Goal: Task Accomplishment & Management: Manage account settings

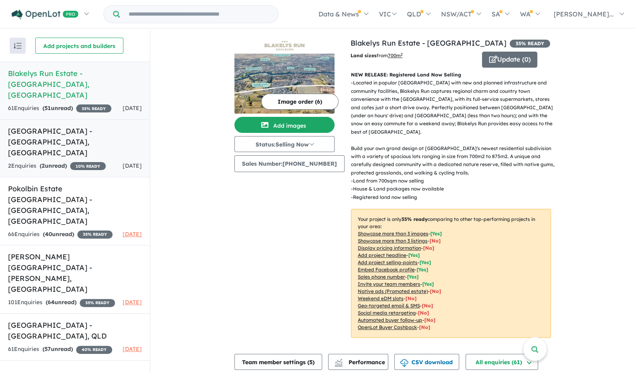
click at [78, 126] on h5 "[GEOGRAPHIC_DATA] - [GEOGRAPHIC_DATA] , [GEOGRAPHIC_DATA]" at bounding box center [75, 142] width 134 height 32
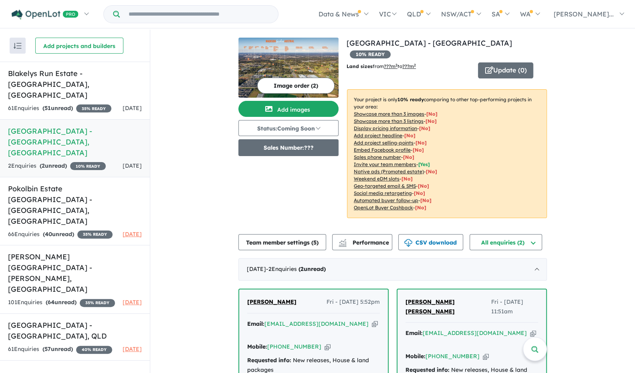
click at [319, 148] on button "Sales Number: ???" at bounding box center [288, 147] width 100 height 17
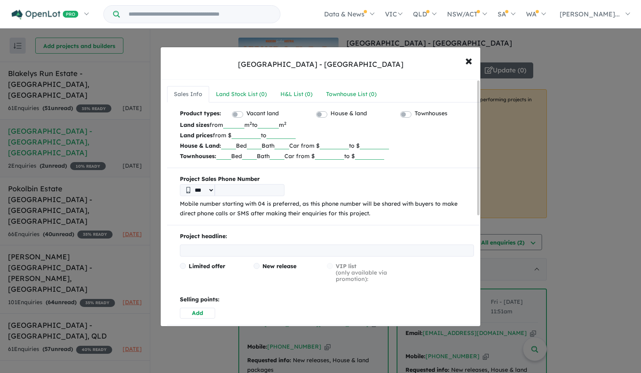
click at [241, 192] on input "tel" at bounding box center [250, 190] width 70 height 12
type input "**********"
click at [244, 124] on input "number" at bounding box center [233, 125] width 21 height 8
type input "***"
click at [236, 136] on input "number" at bounding box center [245, 135] width 29 height 8
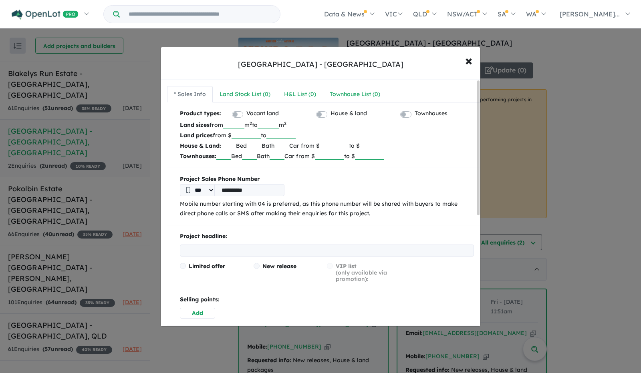
type input "*******"
click at [304, 180] on b "Project Sales Phone Number" at bounding box center [327, 180] width 294 height 10
click at [233, 145] on input "text" at bounding box center [228, 145] width 15 height 8
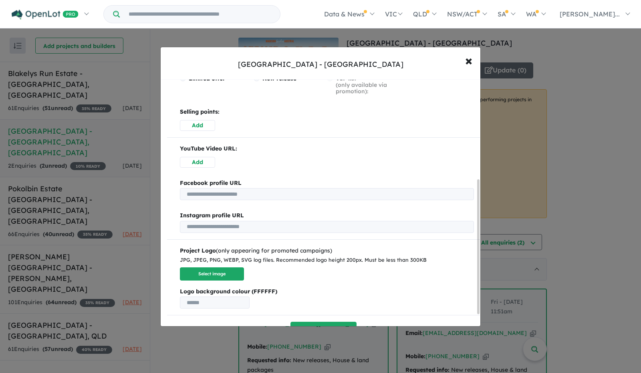
scroll to position [205, 0]
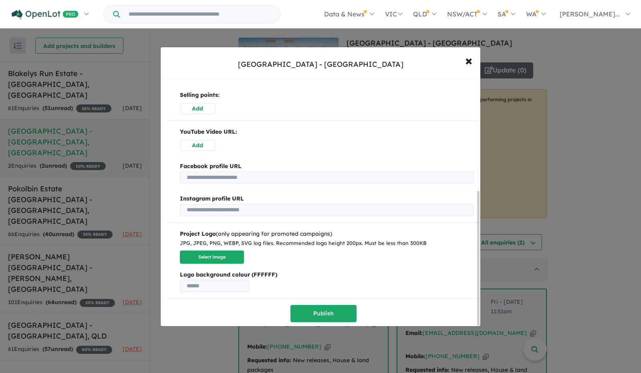
drag, startPoint x: 478, startPoint y: 106, endPoint x: 483, endPoint y: 219, distance: 113.0
click at [319, 219] on div "**********" at bounding box center [320, 186] width 641 height 373
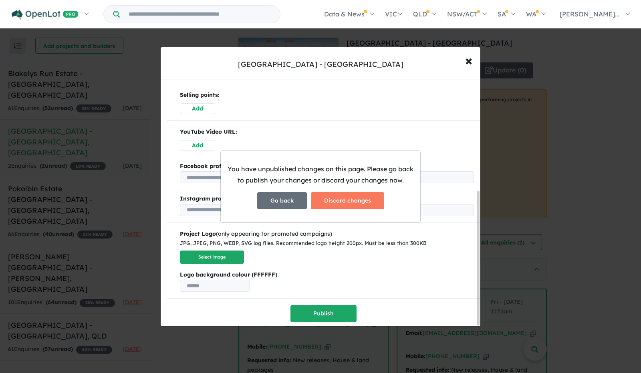
click at [297, 207] on button "Go back" at bounding box center [282, 200] width 50 height 17
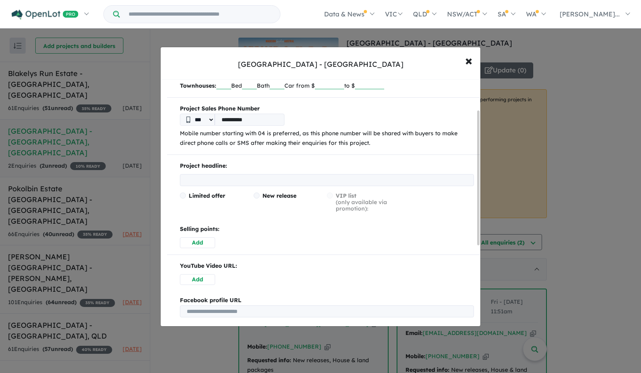
scroll to position [177, 0]
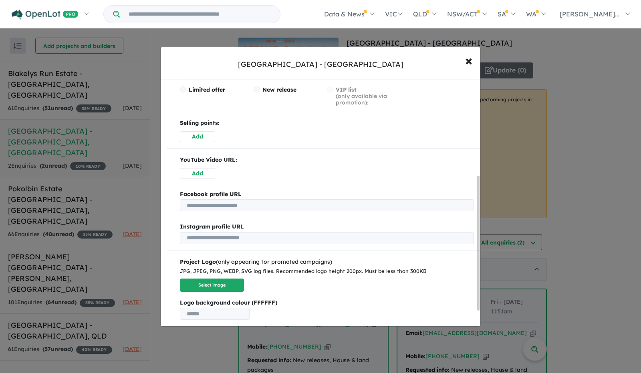
drag, startPoint x: 479, startPoint y: 106, endPoint x: 483, endPoint y: 201, distance: 95.4
click at [319, 201] on div "**********" at bounding box center [320, 186] width 641 height 373
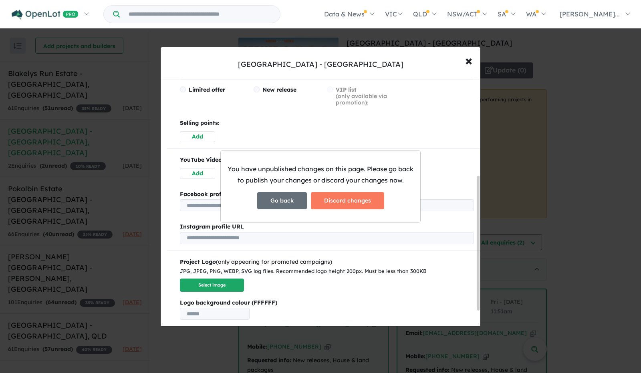
click at [289, 203] on button "Go back" at bounding box center [282, 200] width 50 height 17
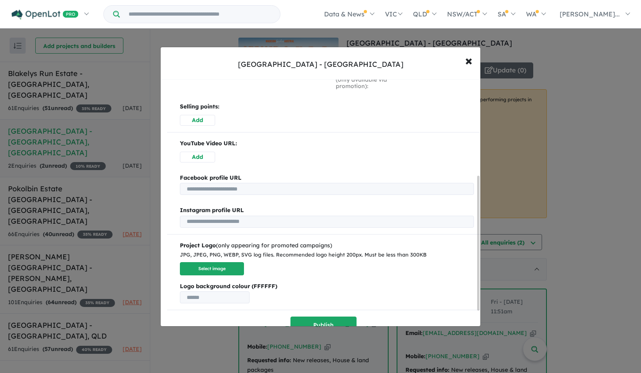
scroll to position [205, 0]
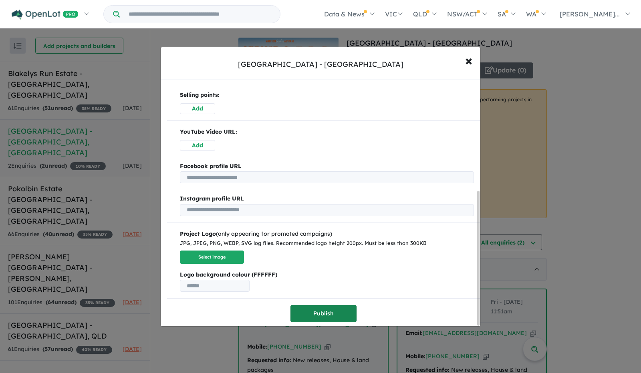
click at [319, 315] on button "Publish" at bounding box center [323, 313] width 66 height 17
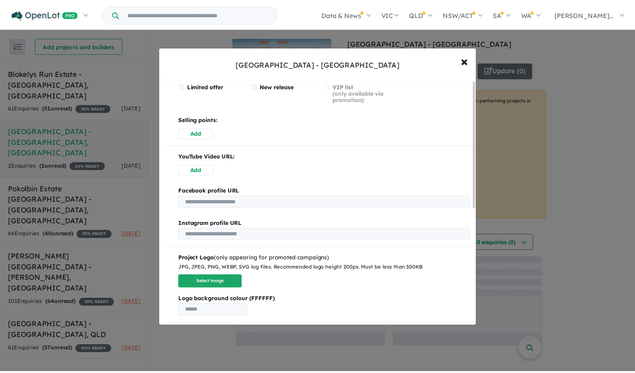
scroll to position [0, 0]
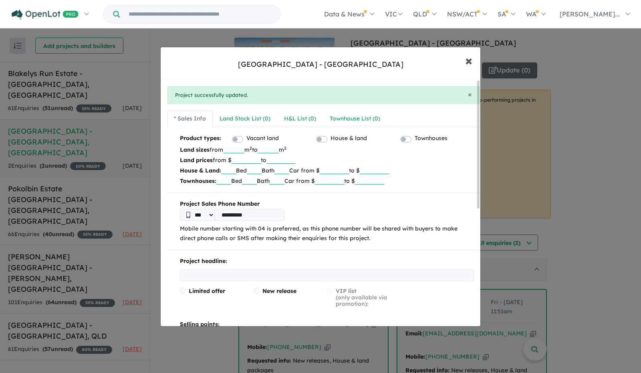
click at [319, 65] on span "×" at bounding box center [468, 60] width 7 height 17
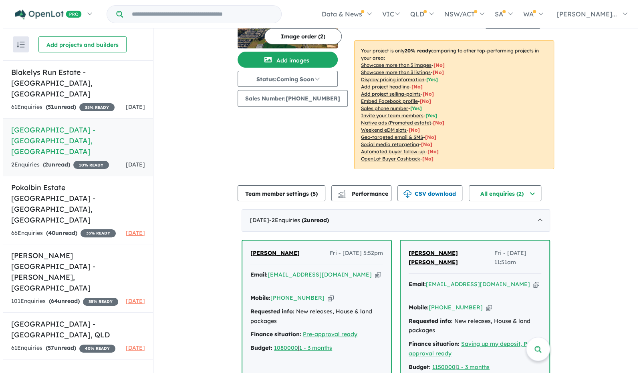
scroll to position [62, 0]
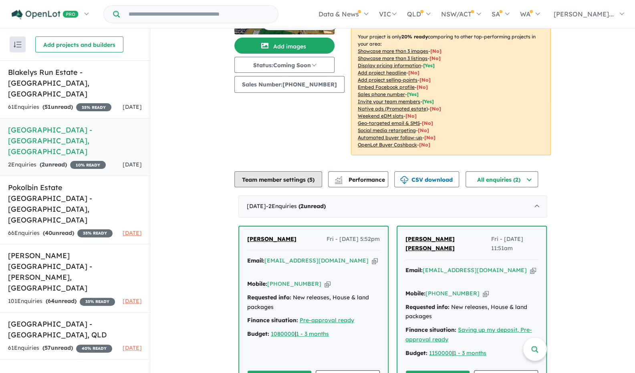
click at [295, 171] on button "Team member settings ( 5 )" at bounding box center [278, 179] width 88 height 16
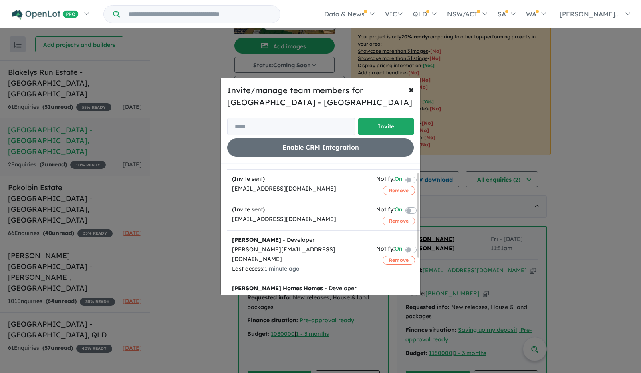
drag, startPoint x: 417, startPoint y: 177, endPoint x: 419, endPoint y: 187, distance: 10.1
click at [319, 187] on div at bounding box center [418, 215] width 2 height 85
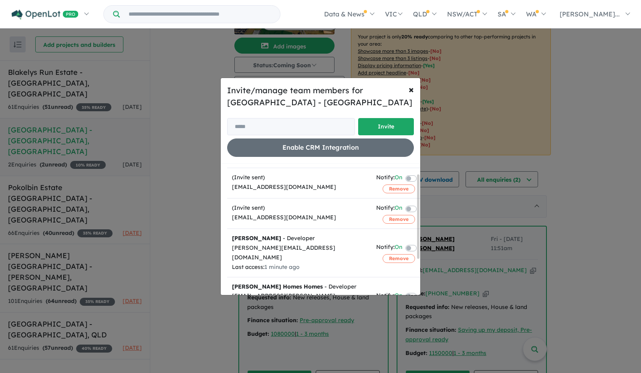
click at [319, 177] on label at bounding box center [421, 178] width 2 height 10
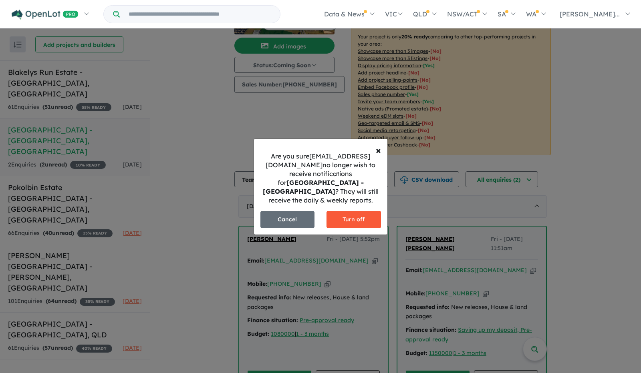
click at [319, 213] on button "Turn off" at bounding box center [353, 219] width 54 height 17
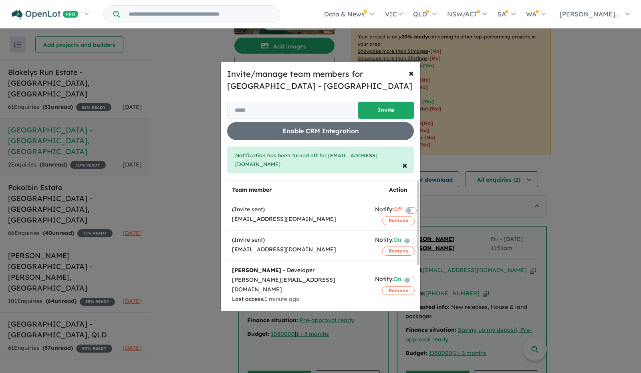
click at [319, 275] on label at bounding box center [420, 280] width 2 height 10
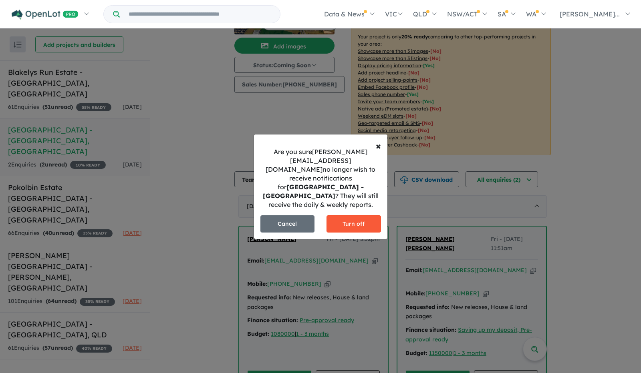
click at [319, 215] on button "Turn off" at bounding box center [353, 223] width 54 height 17
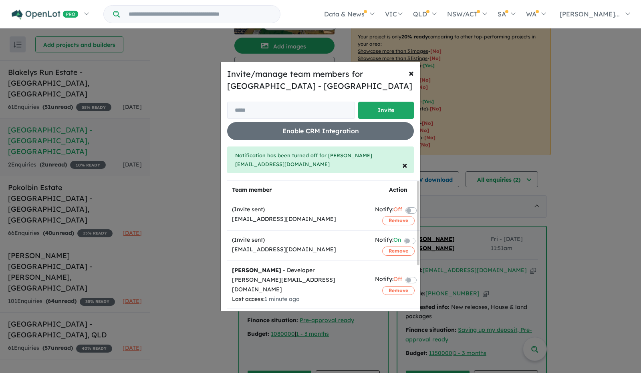
click at [319, 183] on th "Action" at bounding box center [398, 191] width 56 height 20
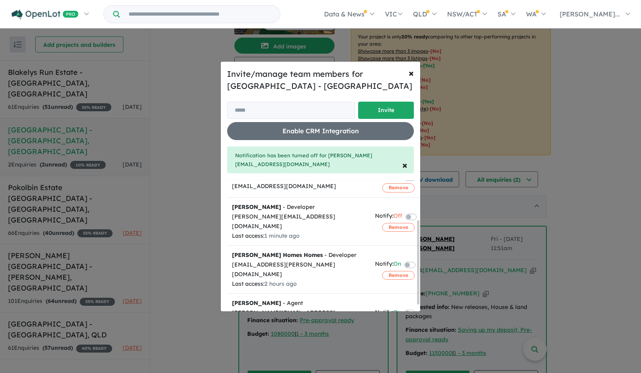
scroll to position [70, 0]
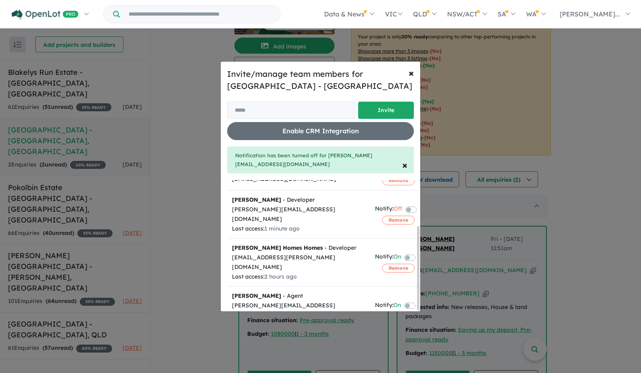
drag, startPoint x: 417, startPoint y: 182, endPoint x: 417, endPoint y: 237, distance: 54.9
click at [319, 237] on div "Team member Action (Invite sent) [EMAIL_ADDRESS][DOMAIN_NAME] Notify: Off Remov…" at bounding box center [323, 245] width 193 height 131
click at [319, 252] on label at bounding box center [420, 257] width 2 height 10
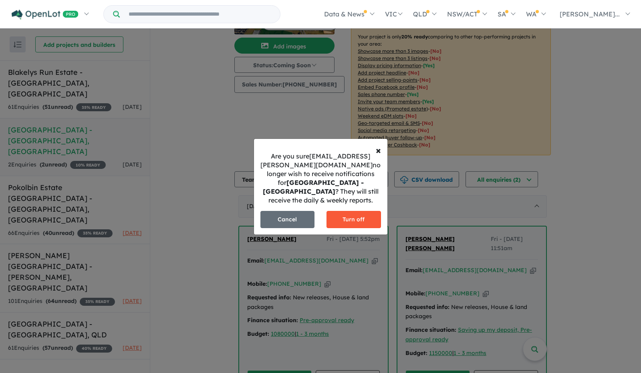
click at [319, 213] on button "Turn off" at bounding box center [353, 219] width 54 height 17
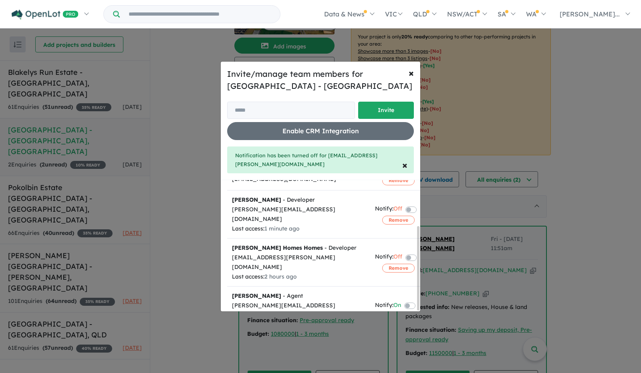
drag, startPoint x: 417, startPoint y: 184, endPoint x: 415, endPoint y: 250, distance: 65.3
click at [319, 250] on div "Team member Action (Invite sent) [EMAIL_ADDRESS][DOMAIN_NAME] Notify: Off Remov…" at bounding box center [323, 245] width 193 height 131
click at [319, 301] on label at bounding box center [420, 306] width 2 height 10
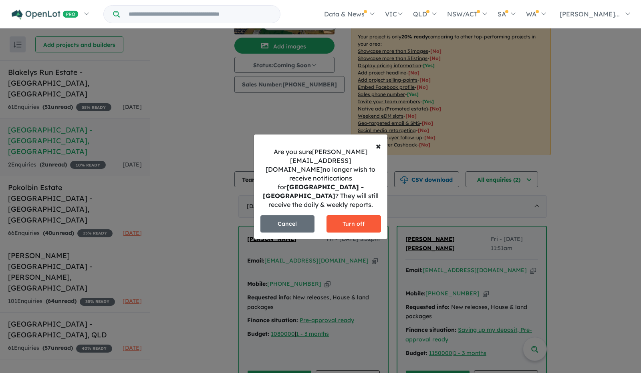
click at [319, 215] on button "Turn off" at bounding box center [353, 223] width 54 height 17
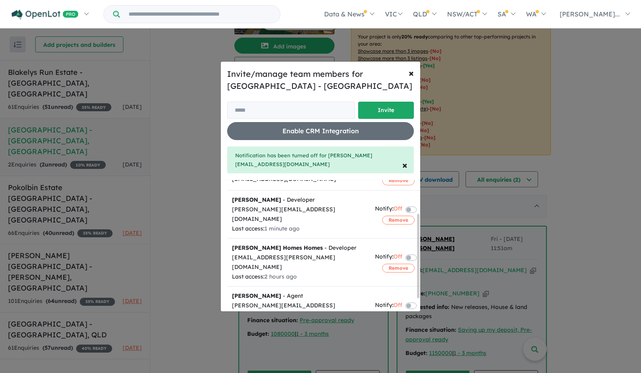
scroll to position [0, 0]
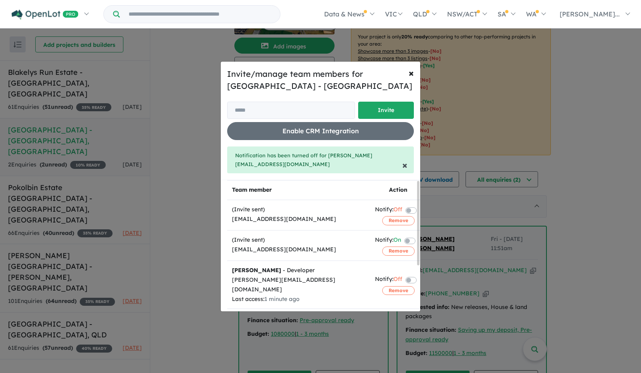
drag, startPoint x: 418, startPoint y: 185, endPoint x: 410, endPoint y: 170, distance: 16.3
click at [319, 170] on div "Invite/manage team members for [GEOGRAPHIC_DATA] - Austral Invite Enable CRM In…" at bounding box center [320, 186] width 200 height 251
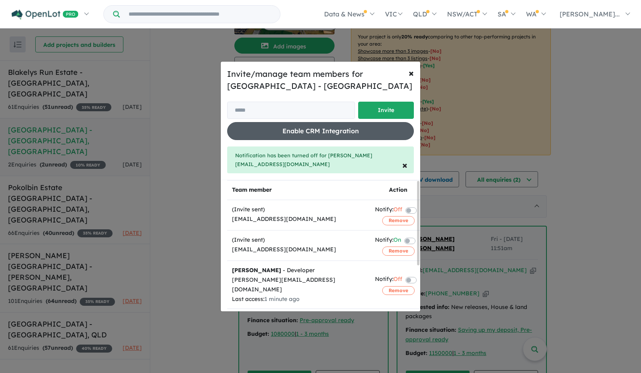
click at [319, 133] on button "Enable CRM Integration" at bounding box center [320, 131] width 187 height 18
